Goal: Communication & Community: Answer question/provide support

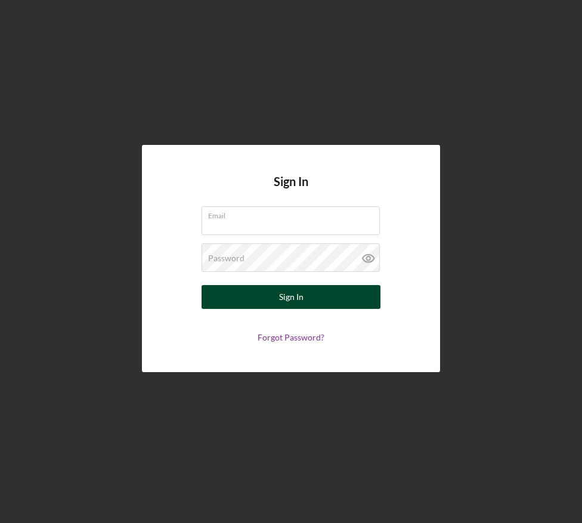
type input "907plumber@gmail.com"
click at [284, 297] on div "Sign In" at bounding box center [291, 297] width 24 height 24
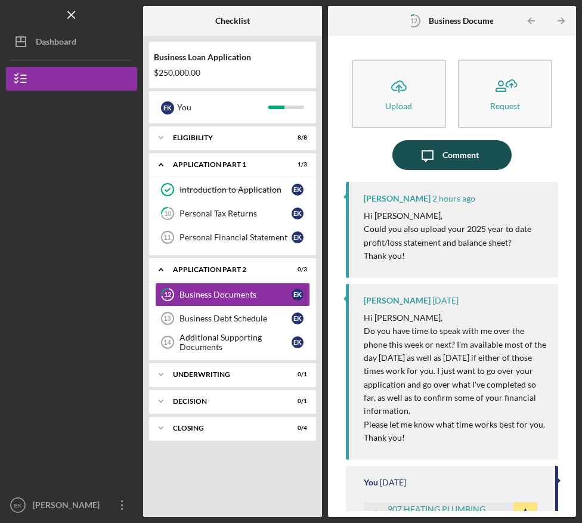
click at [475, 160] on div "Comment" at bounding box center [461, 155] width 36 height 30
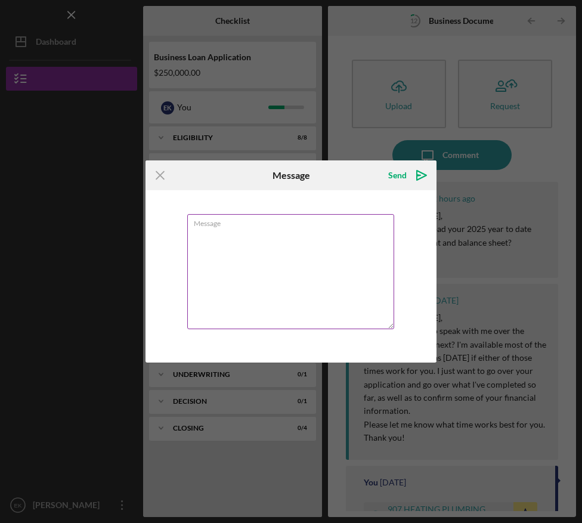
click at [310, 274] on textarea "Message" at bounding box center [290, 271] width 207 height 115
type textarea "W"
click at [292, 234] on textarea "Hi, this is Neil, Everett's Offfice Admin." at bounding box center [290, 271] width 207 height 115
click at [339, 229] on textarea "Hi, this is Neil, Everett's Office Admin." at bounding box center [290, 271] width 207 height 115
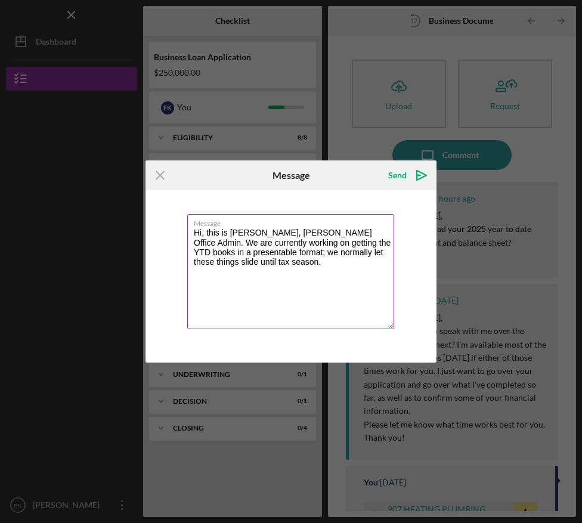
click at [383, 253] on textarea "Hi, this is Neil, Everett's Office Admin. We are currently working on getting t…" at bounding box center [290, 271] width 207 height 115
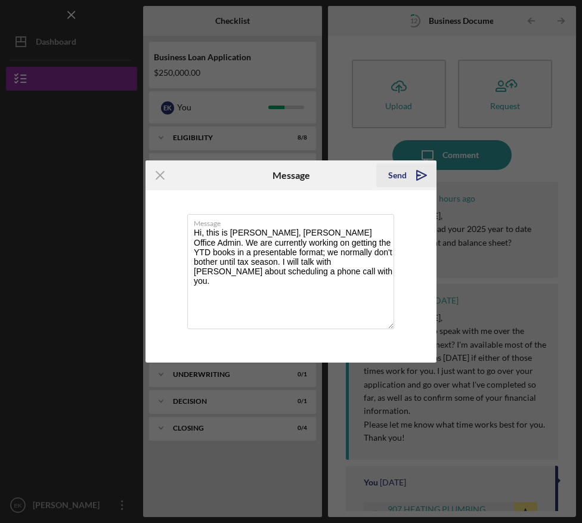
type textarea "Hi, this is Neil, Everett's Office Admin. We are currently working on getting t…"
click at [429, 180] on icon "Icon/icon-invite-send" at bounding box center [422, 176] width 30 height 30
